Goal: Information Seeking & Learning: Learn about a topic

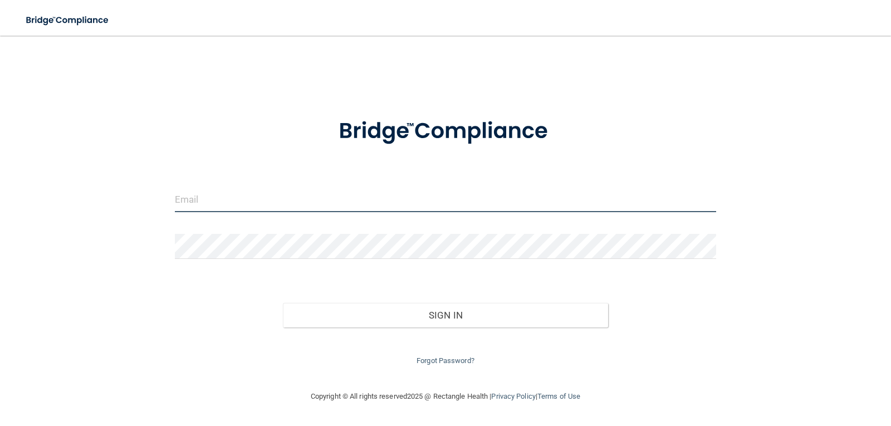
type input "[EMAIL_ADDRESS][DOMAIN_NAME]"
click at [739, 308] on div "[EMAIL_ADDRESS][DOMAIN_NAME] Invalid email/password. You don't have permission …" at bounding box center [445, 213] width 846 height 332
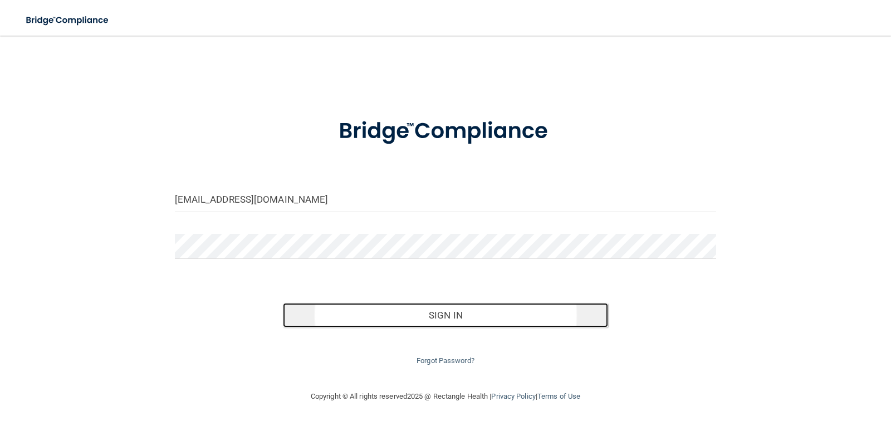
click at [469, 318] on button "Sign In" at bounding box center [445, 315] width 325 height 24
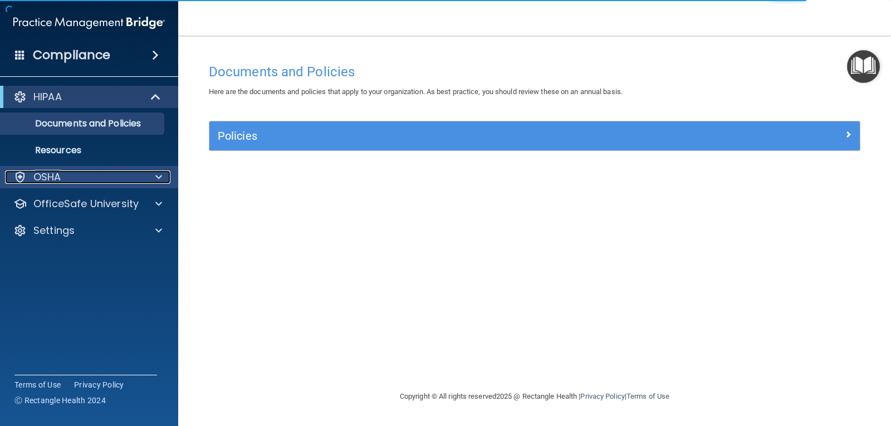
click at [158, 180] on span at bounding box center [158, 176] width 7 height 13
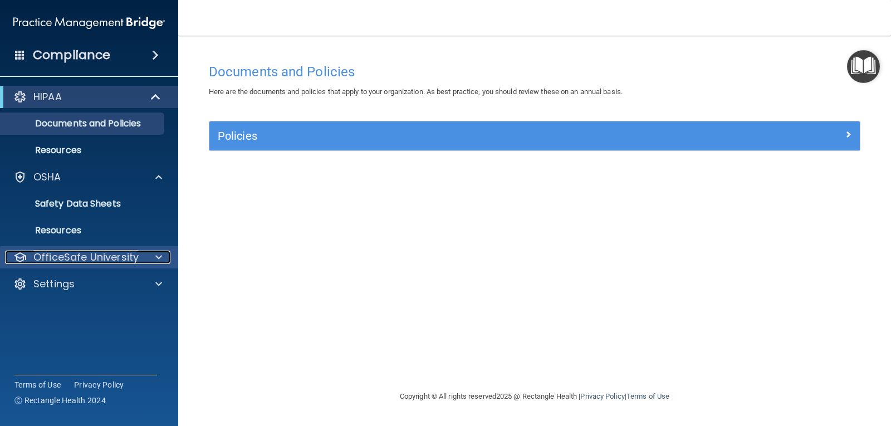
click at [155, 259] on span at bounding box center [158, 256] width 7 height 13
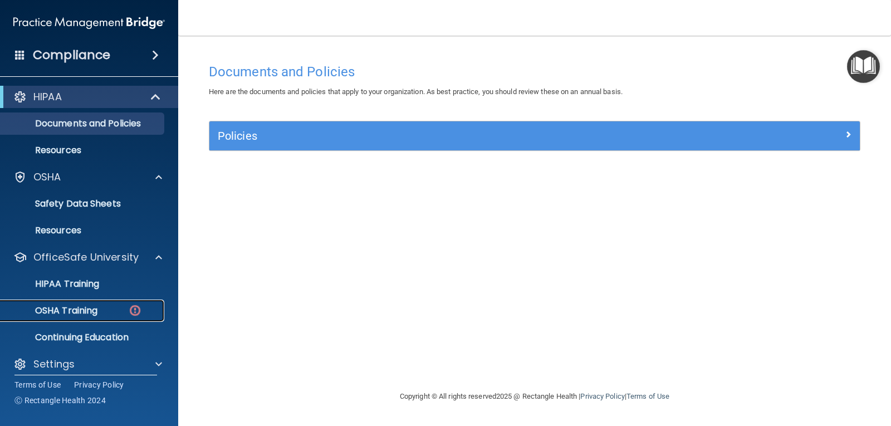
drag, startPoint x: 87, startPoint y: 314, endPoint x: 111, endPoint y: 304, distance: 26.3
click at [87, 313] on p "OSHA Training" at bounding box center [52, 310] width 90 height 11
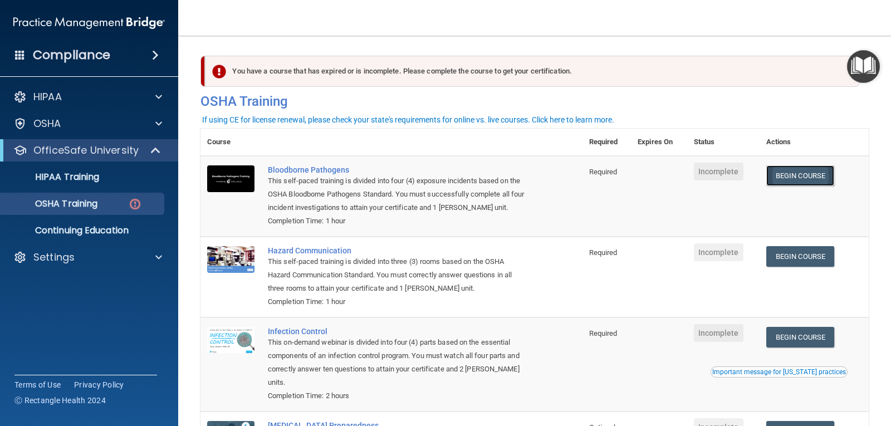
click at [813, 178] on link "Begin Course" at bounding box center [800, 175] width 68 height 21
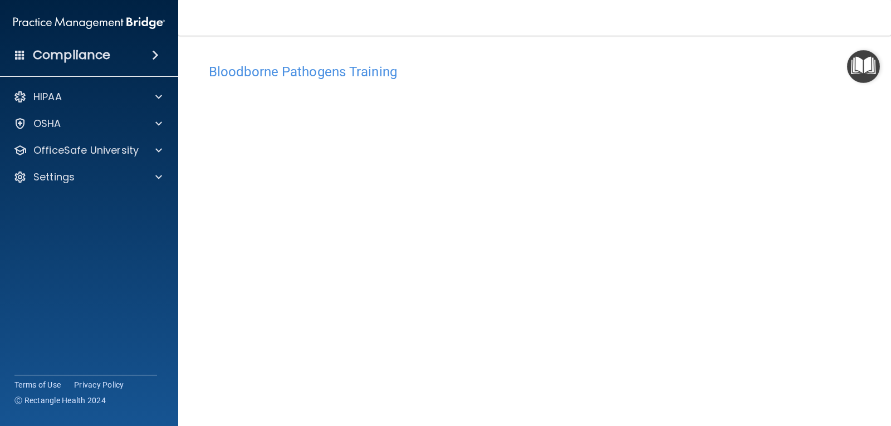
scroll to position [51, 0]
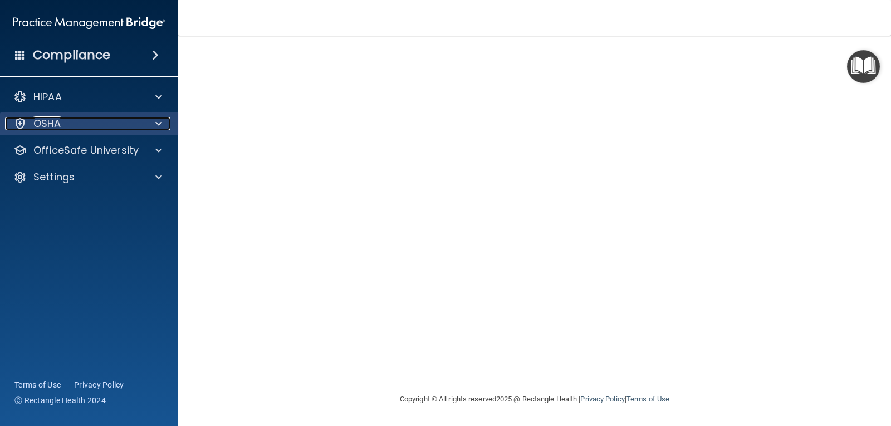
click at [154, 128] on div at bounding box center [157, 123] width 28 height 13
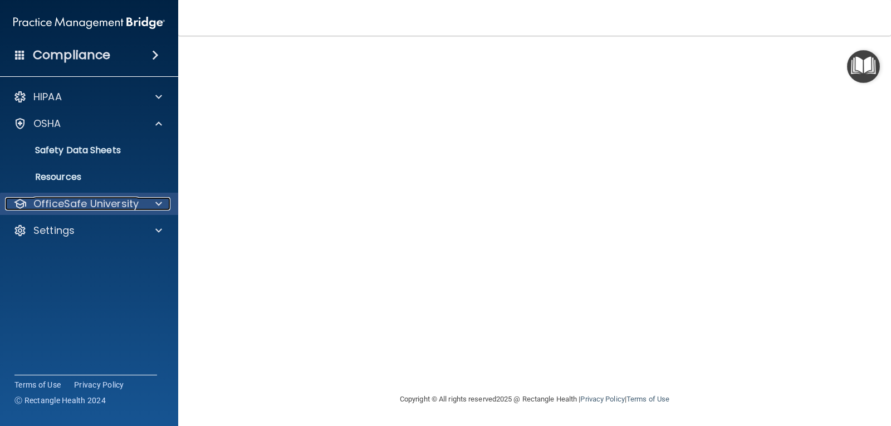
click at [159, 206] on span at bounding box center [158, 203] width 7 height 13
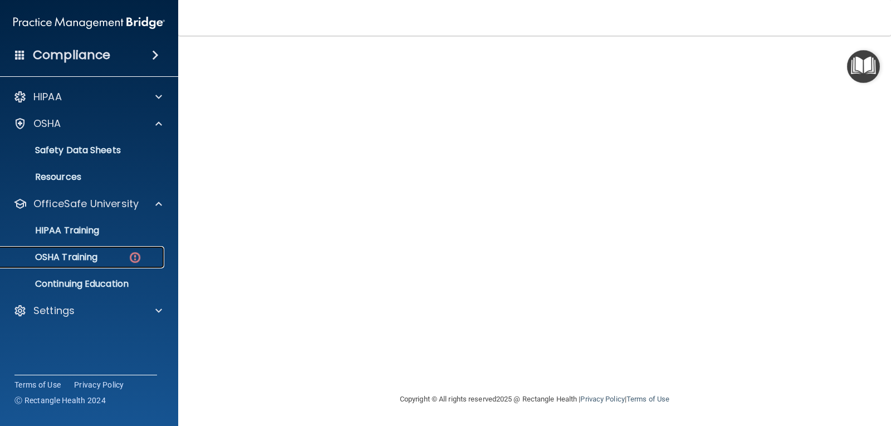
click at [144, 259] on div "OSHA Training" at bounding box center [83, 257] width 152 height 11
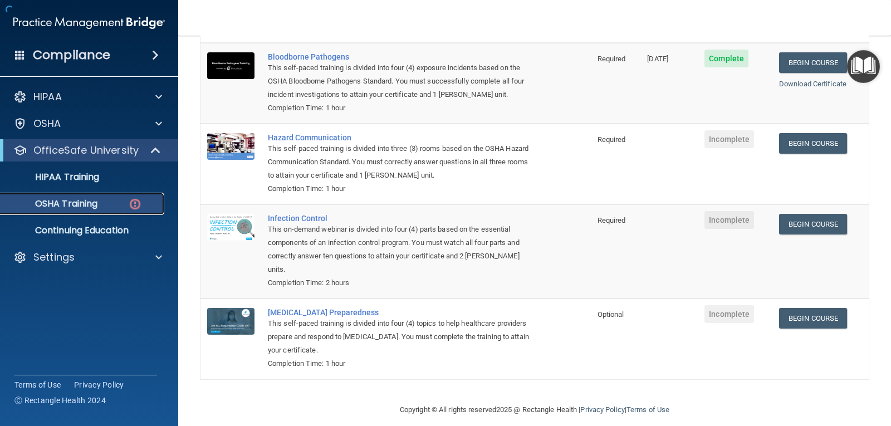
scroll to position [126, 0]
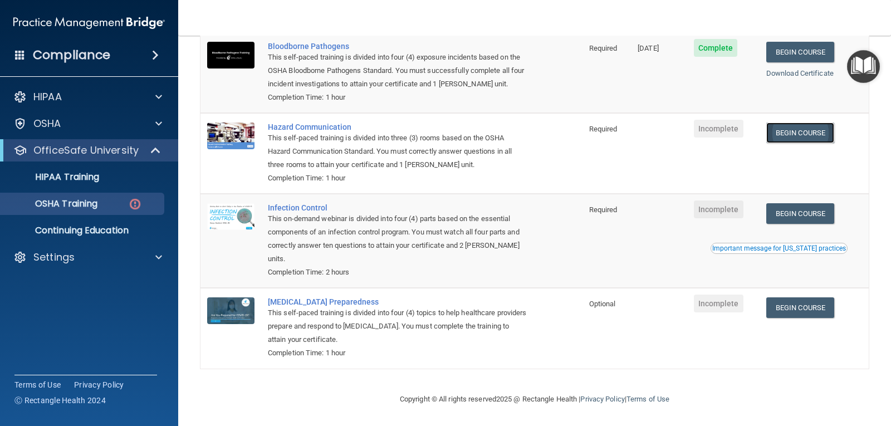
click at [789, 133] on link "Begin Course" at bounding box center [800, 132] width 68 height 21
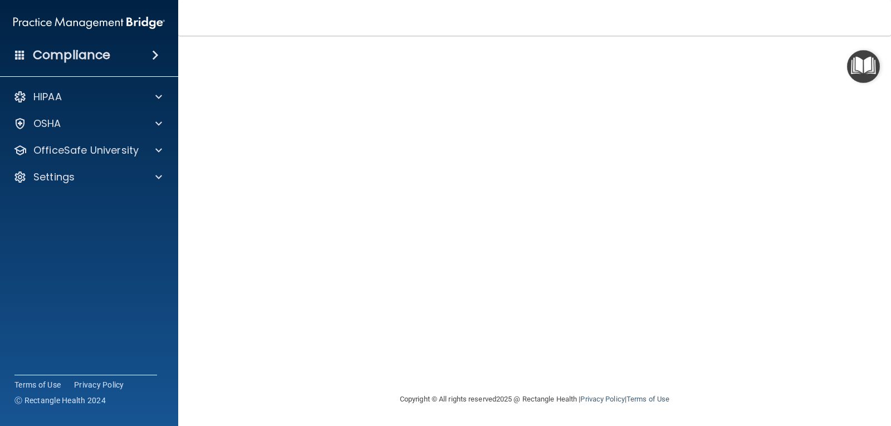
scroll to position [73, 0]
click at [68, 127] on div "OSHA" at bounding box center [74, 123] width 138 height 13
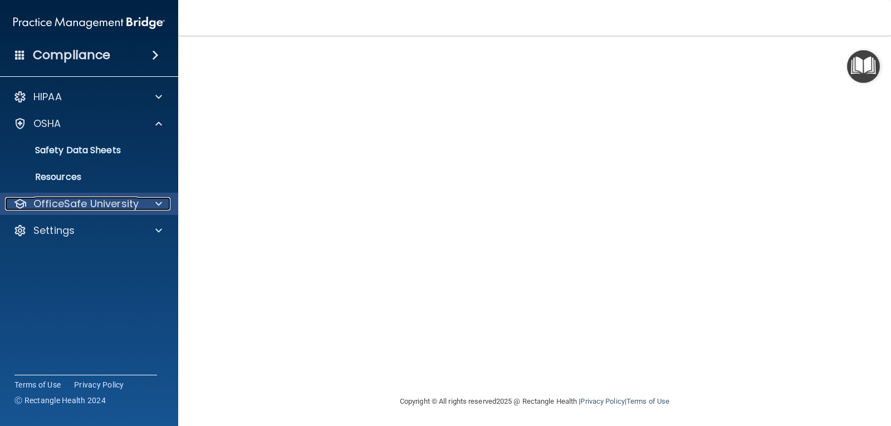
click at [155, 203] on div at bounding box center [157, 203] width 28 height 13
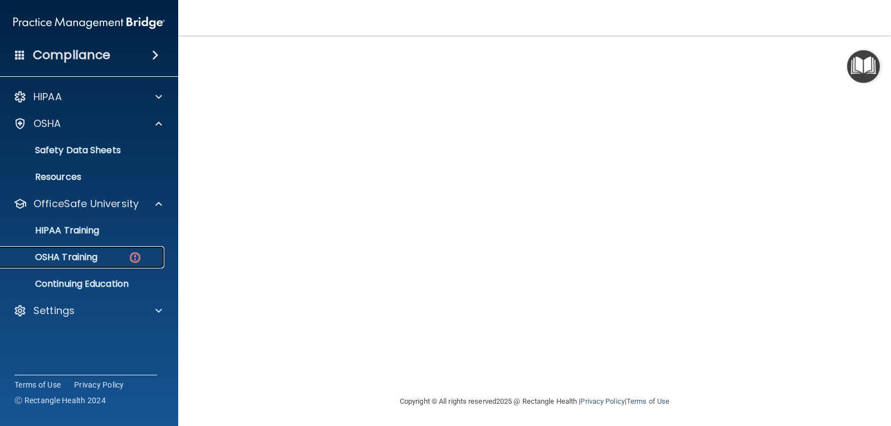
click at [112, 264] on link "OSHA Training" at bounding box center [76, 257] width 175 height 22
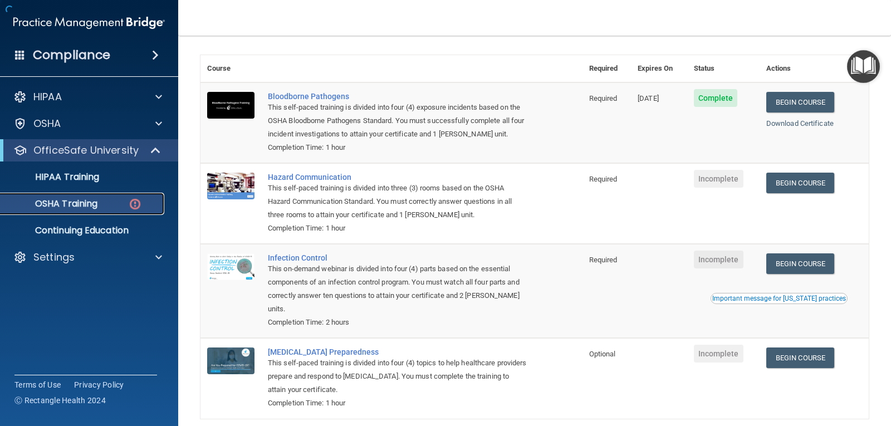
scroll to position [124, 0]
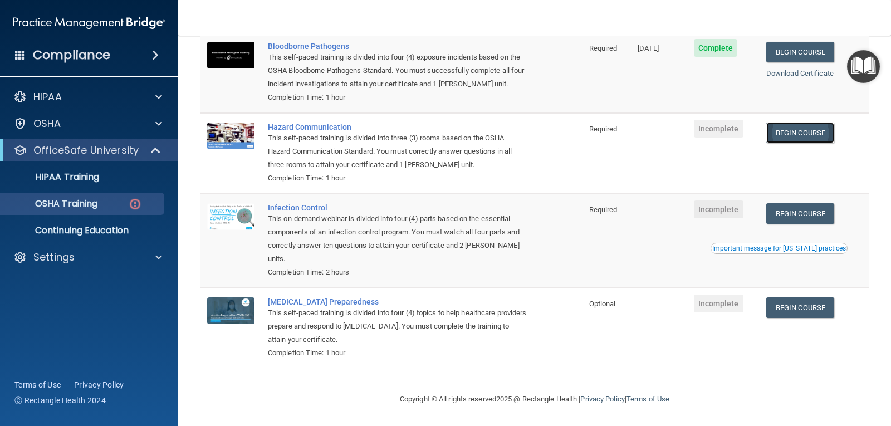
click at [801, 137] on link "Begin Course" at bounding box center [800, 132] width 68 height 21
